Goal: Find specific page/section: Find specific page/section

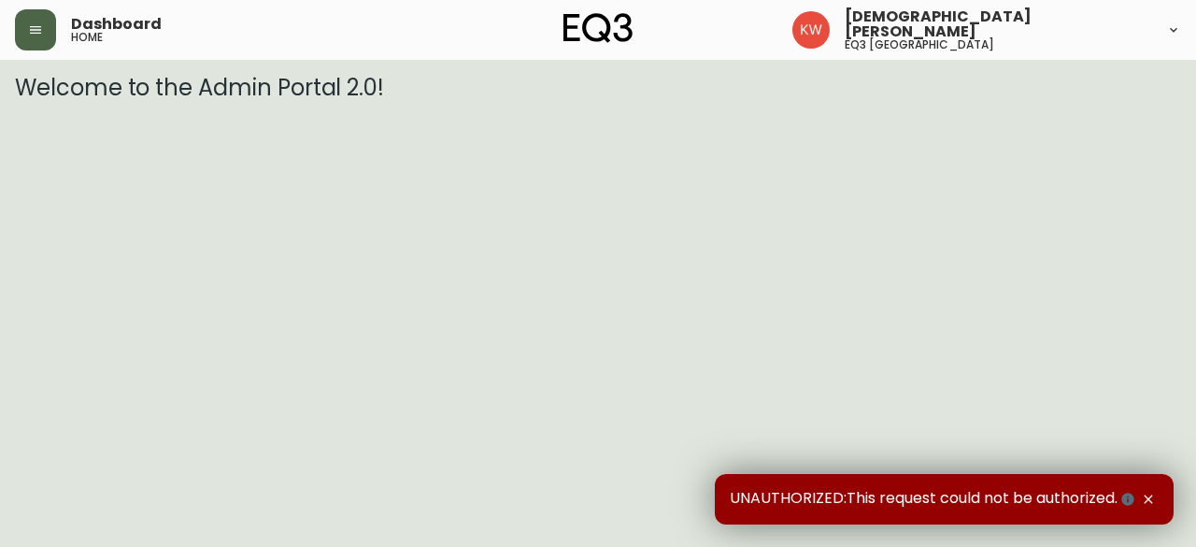
click at [50, 26] on button "button" at bounding box center [35, 29] width 41 height 41
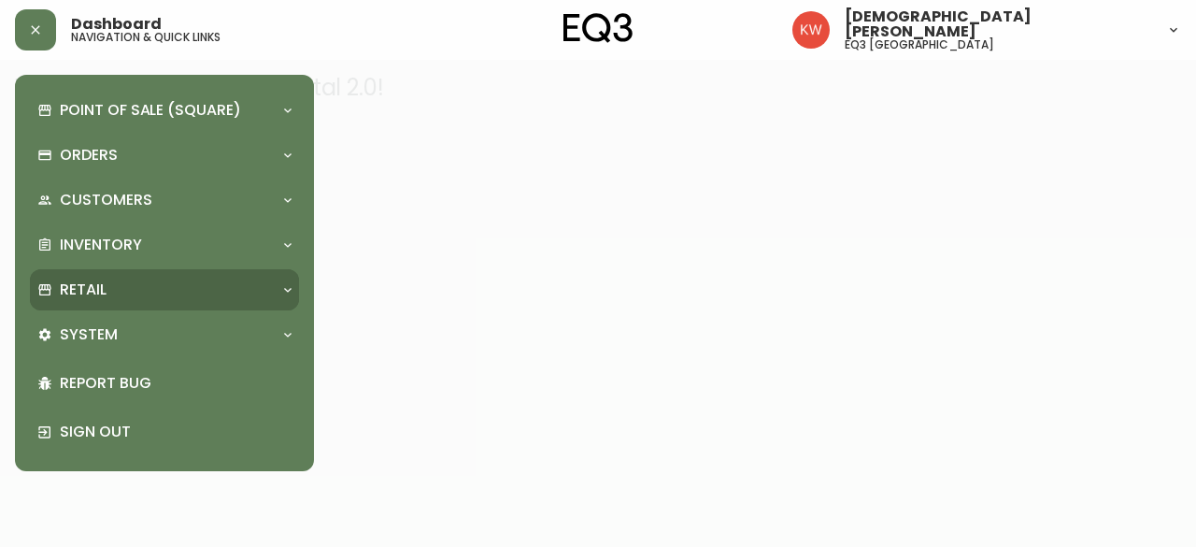
click at [241, 283] on div "Retail" at bounding box center [154, 289] width 235 height 21
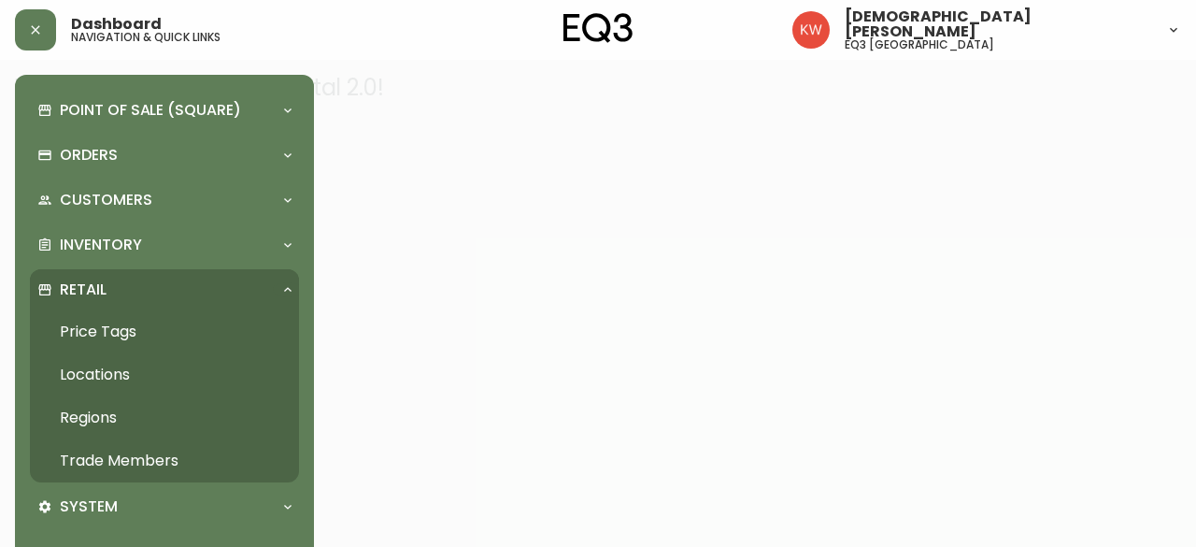
click at [164, 456] on link "Trade Members" at bounding box center [164, 460] width 269 height 43
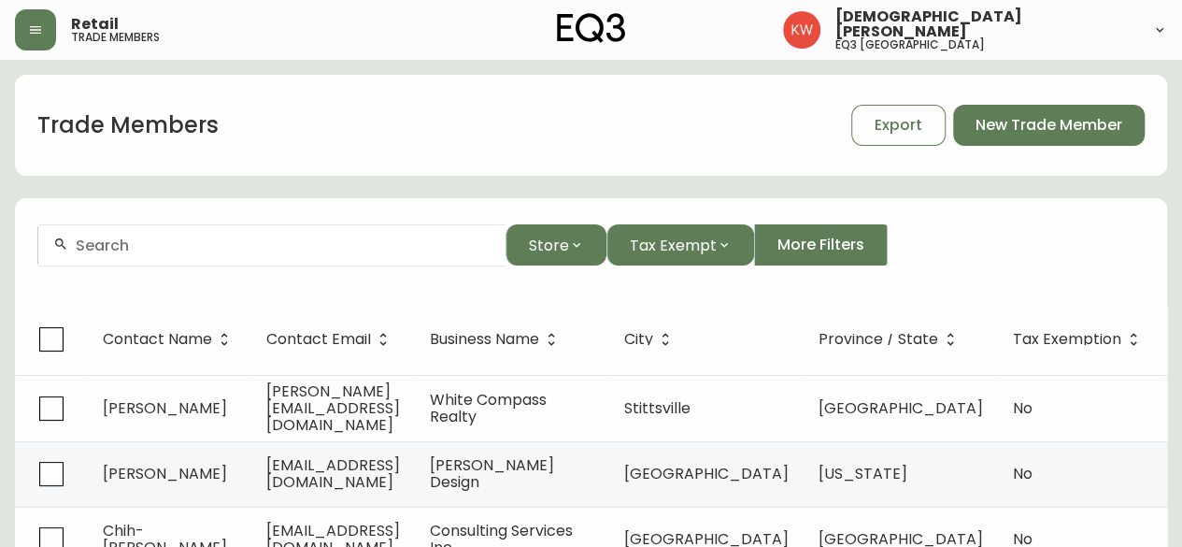
click at [364, 247] on input "text" at bounding box center [283, 245] width 415 height 18
drag, startPoint x: 308, startPoint y: 248, endPoint x: 44, endPoint y: 244, distance: 264.5
click at [44, 244] on div "[PERSON_NAME] procurement" at bounding box center [271, 245] width 467 height 42
paste input "[PHONE_NUMBER]"
click at [136, 241] on input "[PHONE_NUMBER]" at bounding box center [283, 245] width 415 height 18
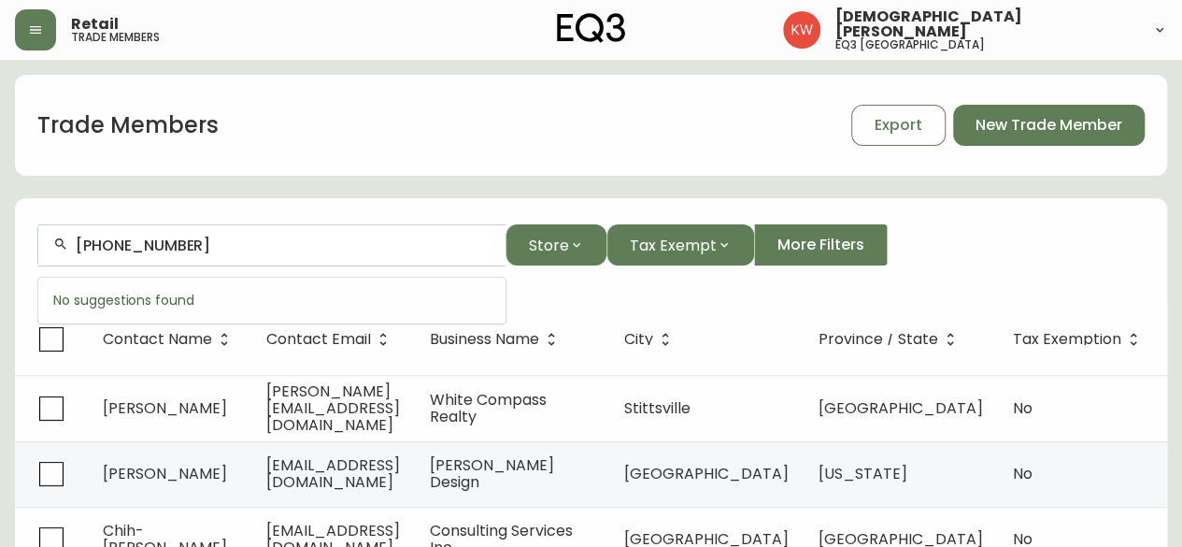
click at [109, 246] on input "[PHONE_NUMBER]" at bounding box center [283, 245] width 415 height 18
type input "[PHONE_NUMBER]"
